Goal: Task Accomplishment & Management: Use online tool/utility

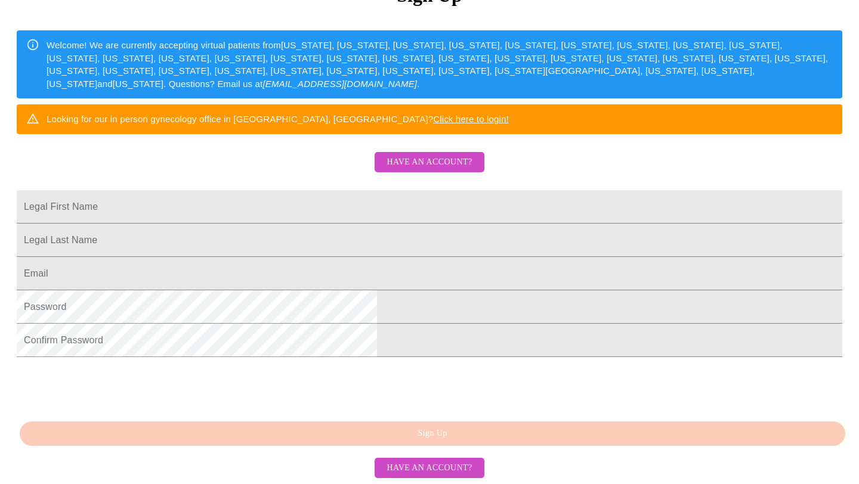
scroll to position [268, 0]
click at [410, 469] on span "Have an account?" at bounding box center [428, 468] width 85 height 15
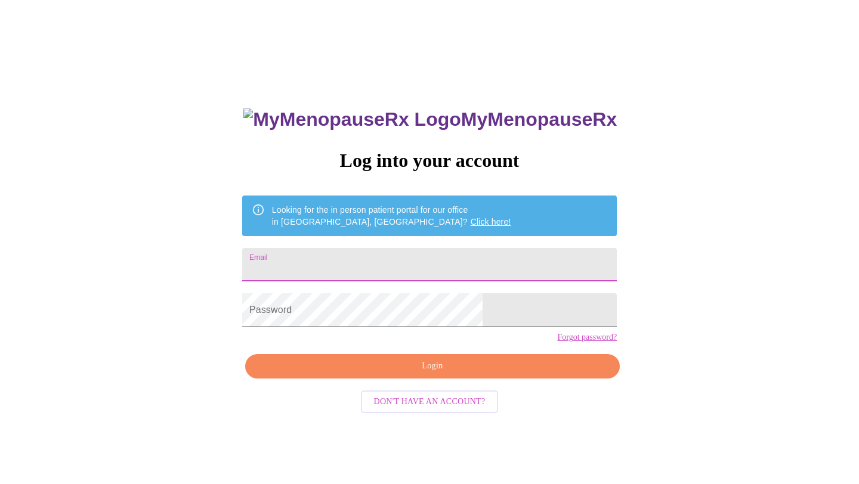
click at [416, 261] on input "Email" at bounding box center [429, 264] width 375 height 33
type input "[DOMAIN_NAME][EMAIL_ADDRESS][PERSON_NAME][DOMAIN_NAME]"
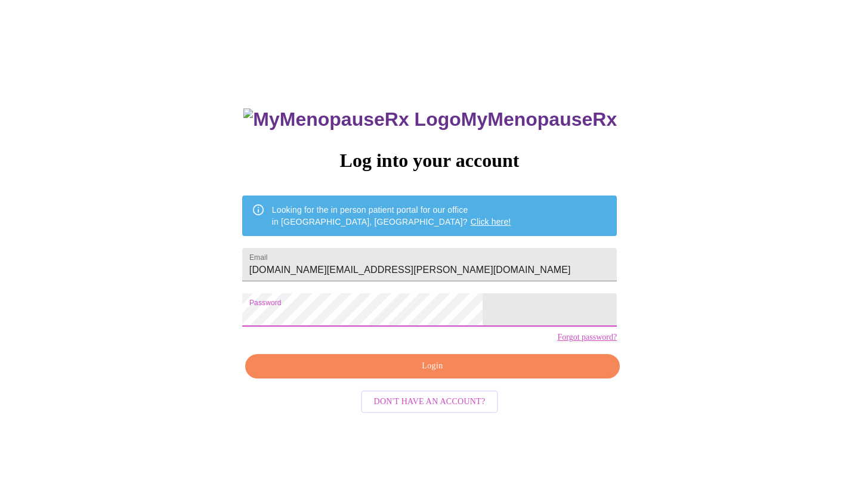
click at [422, 374] on span "Login" at bounding box center [432, 366] width 347 height 15
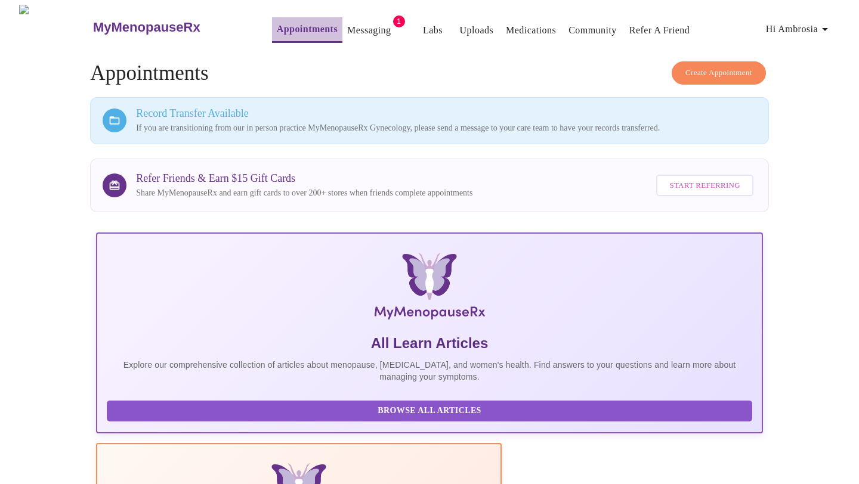
click at [277, 25] on link "Appointments" at bounding box center [307, 29] width 61 height 17
